Goal: Task Accomplishment & Management: Manage account settings

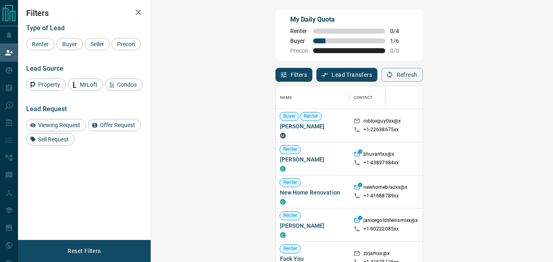
scroll to position [191, 378]
click at [423, 78] on button "Refresh" at bounding box center [401, 75] width 41 height 14
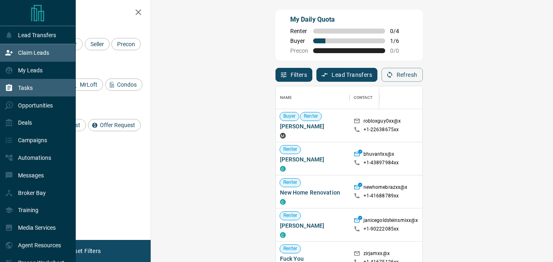
click at [21, 84] on div "Tasks" at bounding box center [19, 88] width 28 height 14
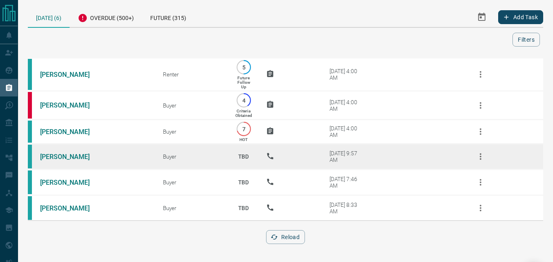
scroll to position [6, 0]
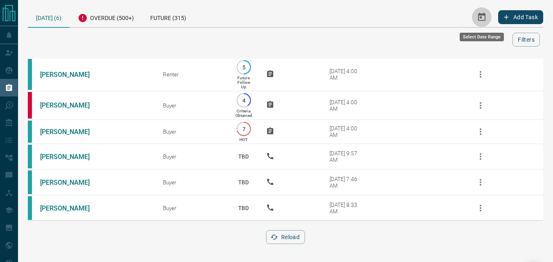
click at [481, 12] on icon "Select Date Range" at bounding box center [482, 17] width 10 height 10
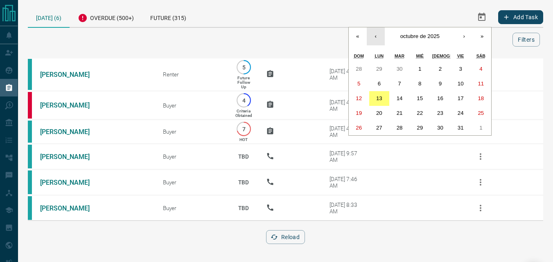
click at [378, 31] on button "‹" at bounding box center [376, 36] width 18 height 18
click at [386, 63] on button "1" at bounding box center [379, 69] width 20 height 15
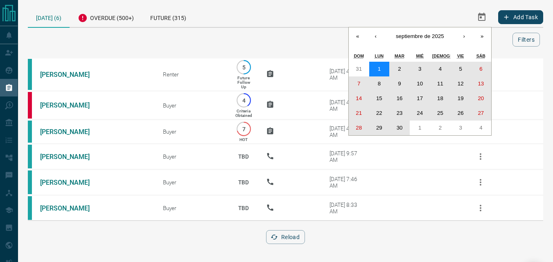
drag, startPoint x: 381, startPoint y: 64, endPoint x: 400, endPoint y: 122, distance: 61.2
click at [403, 122] on div "31 1 2 3 4 5 6 7 8 9 10 11 12 13 14 15 16 17 18 19 20 21 22 23 24 25 26 27 28 2…" at bounding box center [420, 99] width 142 height 74
click at [400, 125] on abbr "30" at bounding box center [400, 128] width 6 height 6
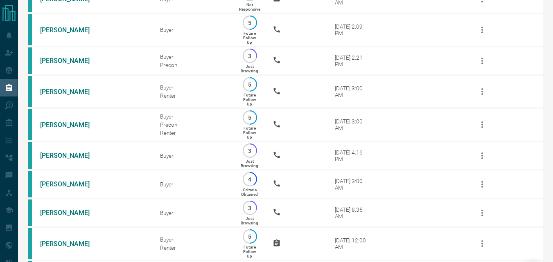
scroll to position [385, 0]
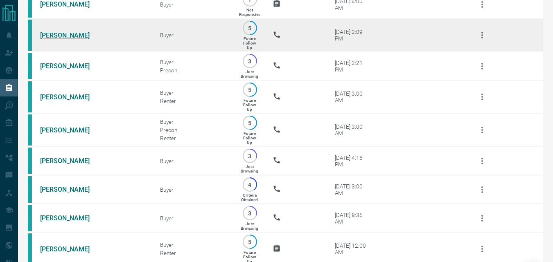
click at [65, 39] on link "[PERSON_NAME]" at bounding box center [70, 36] width 61 height 8
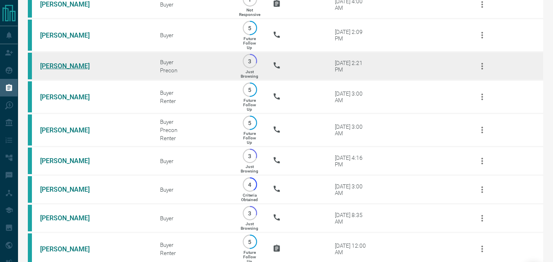
click at [52, 70] on link "[PERSON_NAME]" at bounding box center [70, 66] width 61 height 8
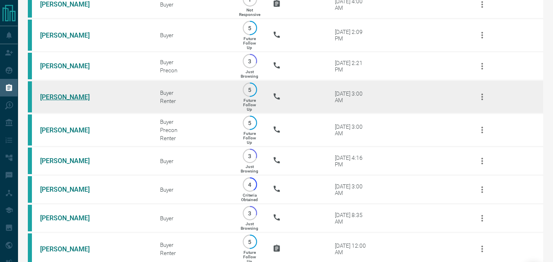
click at [73, 101] on link "[PERSON_NAME]" at bounding box center [70, 97] width 61 height 8
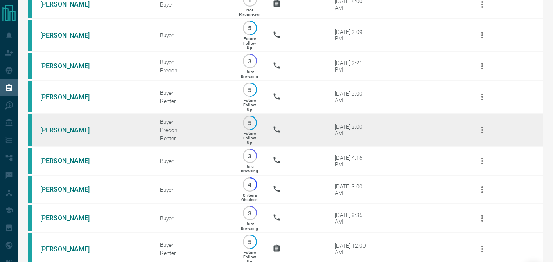
click at [53, 134] on link "[PERSON_NAME]" at bounding box center [70, 130] width 61 height 8
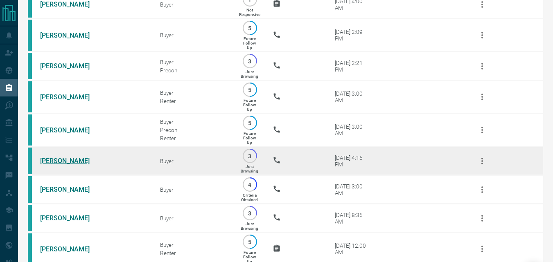
click at [56, 165] on link "[PERSON_NAME]" at bounding box center [70, 161] width 61 height 8
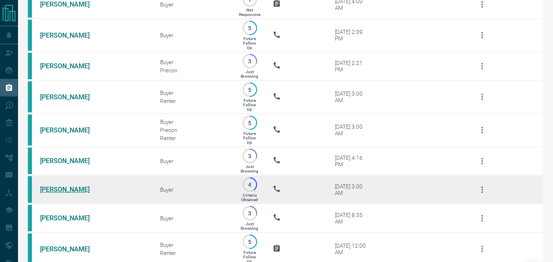
click at [71, 194] on link "[PERSON_NAME]" at bounding box center [70, 190] width 61 height 8
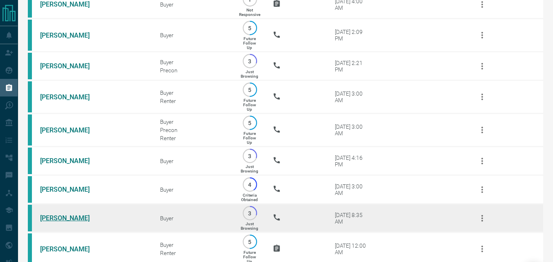
click at [71, 222] on link "[PERSON_NAME]" at bounding box center [70, 218] width 61 height 8
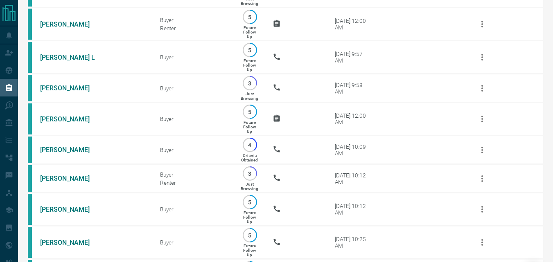
scroll to position [630, 0]
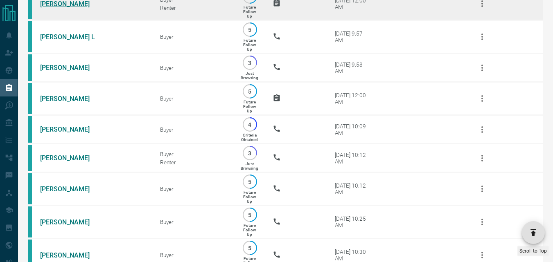
click at [64, 8] on link "[PERSON_NAME]" at bounding box center [70, 4] width 61 height 8
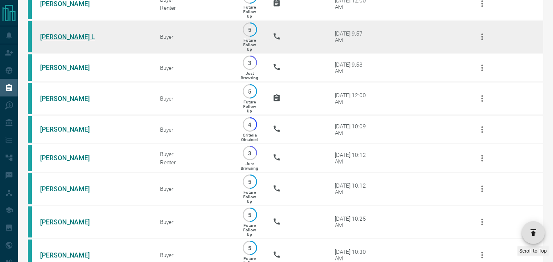
click at [53, 41] on link "[PERSON_NAME] L" at bounding box center [70, 37] width 61 height 8
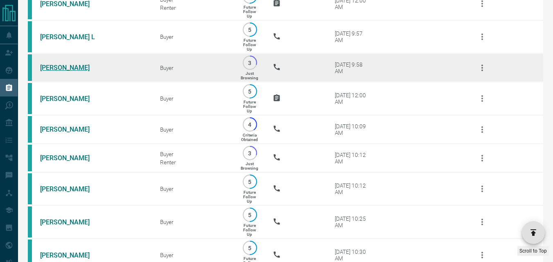
click at [50, 72] on link "[PERSON_NAME]" at bounding box center [70, 68] width 61 height 8
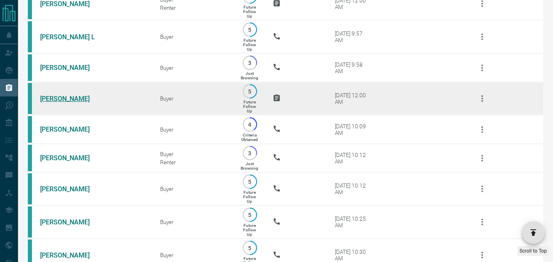
click at [57, 103] on link "[PERSON_NAME]" at bounding box center [70, 99] width 61 height 8
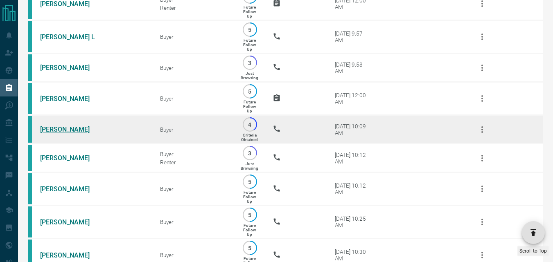
click at [64, 133] on link "[PERSON_NAME]" at bounding box center [70, 130] width 61 height 8
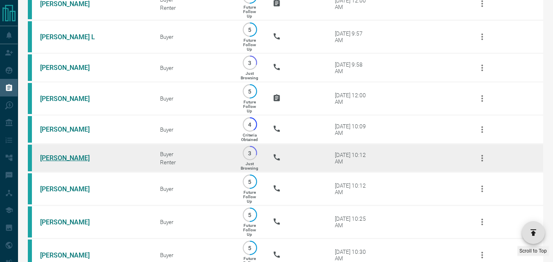
click at [59, 162] on link "[PERSON_NAME]" at bounding box center [70, 158] width 61 height 8
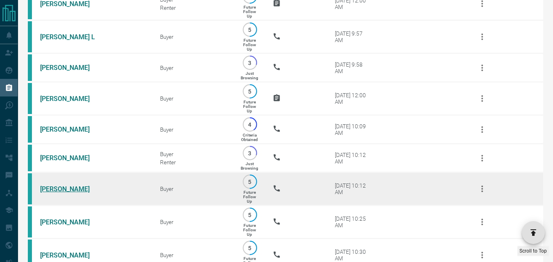
click at [75, 193] on link "[PERSON_NAME]" at bounding box center [70, 189] width 61 height 8
